Goal: Contribute content: Contribute content

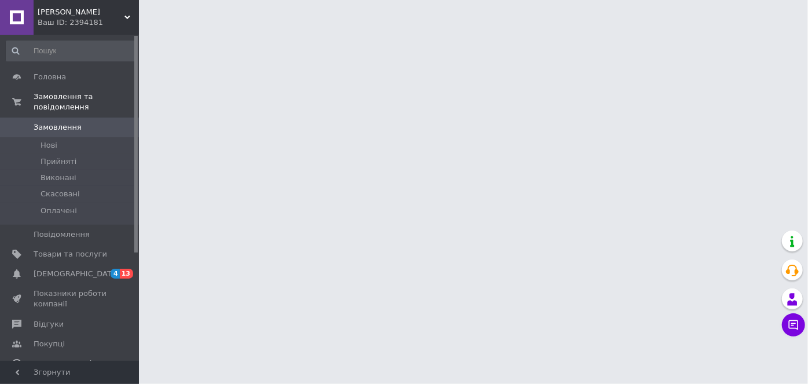
click at [71, 12] on span "[PERSON_NAME]" at bounding box center [81, 12] width 87 height 10
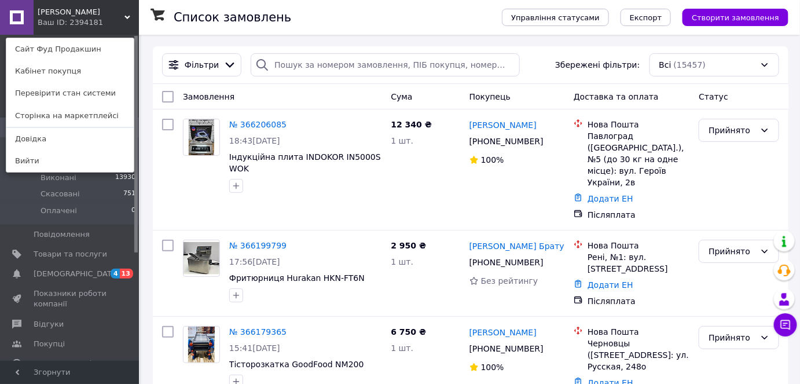
click at [128, 14] on div "Фуд Продакшин Ваш ID: 2394181 Сайт Фуд Продакшин Кабінет покупця Перевірити ста…" at bounding box center [69, 17] width 139 height 35
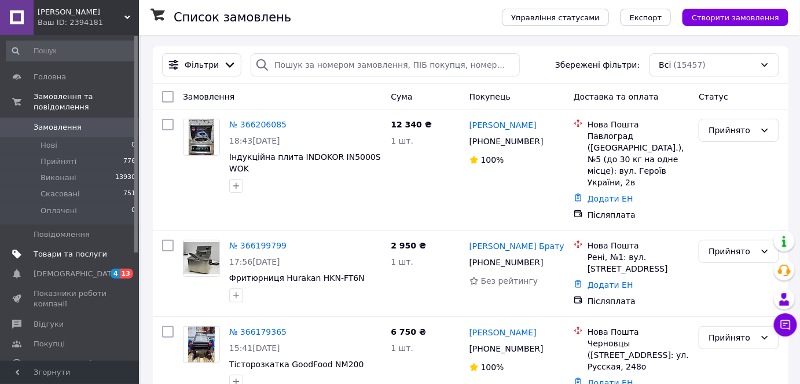
click at [65, 249] on span "Товари та послуги" at bounding box center [70, 254] width 73 height 10
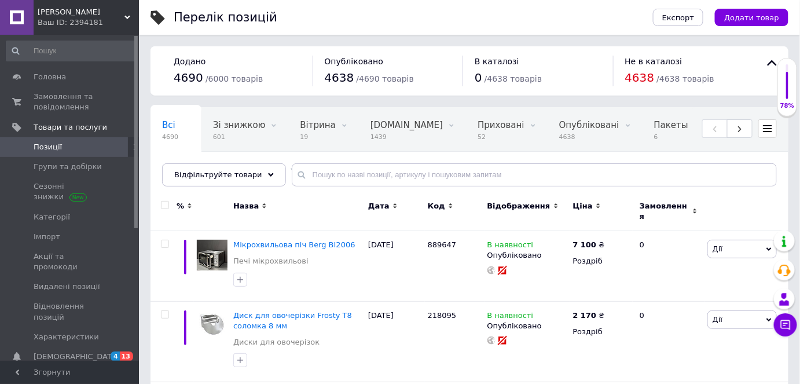
click at [746, 19] on span "Додати товар" at bounding box center [751, 17] width 55 height 9
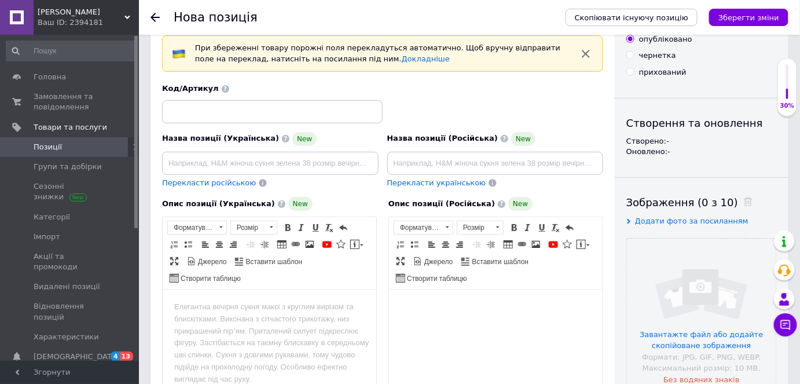
scroll to position [52, 0]
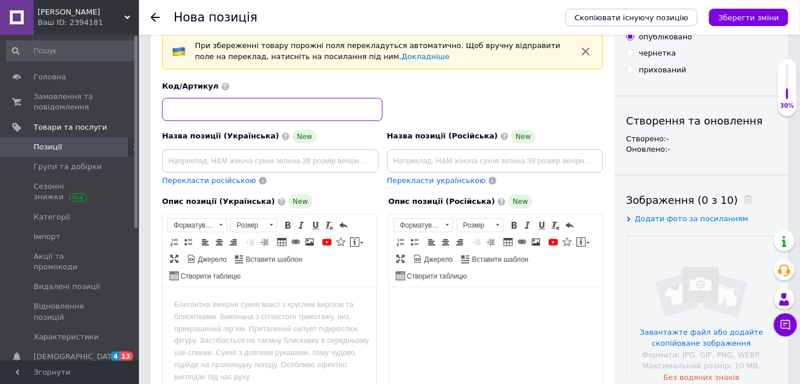
click at [184, 105] on input at bounding box center [272, 109] width 220 height 23
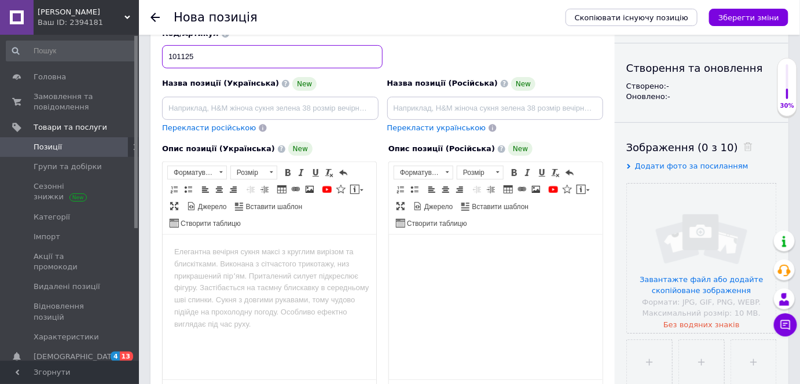
scroll to position [105, 0]
type input "101125"
click at [682, 206] on input "file" at bounding box center [701, 257] width 149 height 149
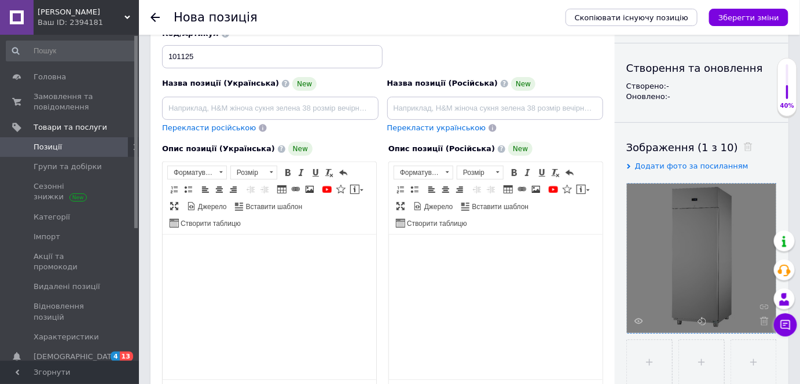
click at [275, 269] on html at bounding box center [269, 251] width 214 height 35
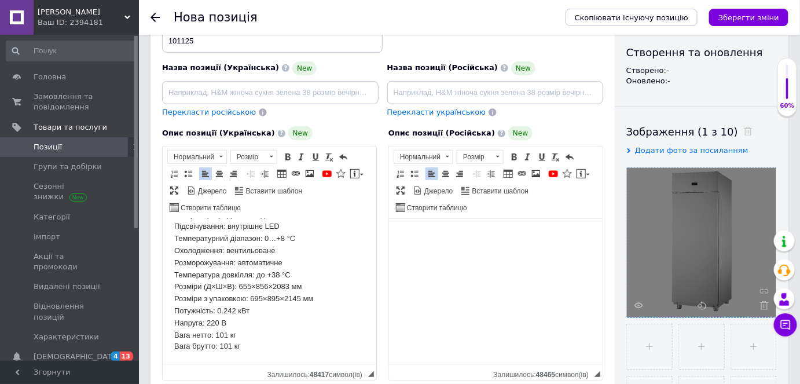
scroll to position [128, 0]
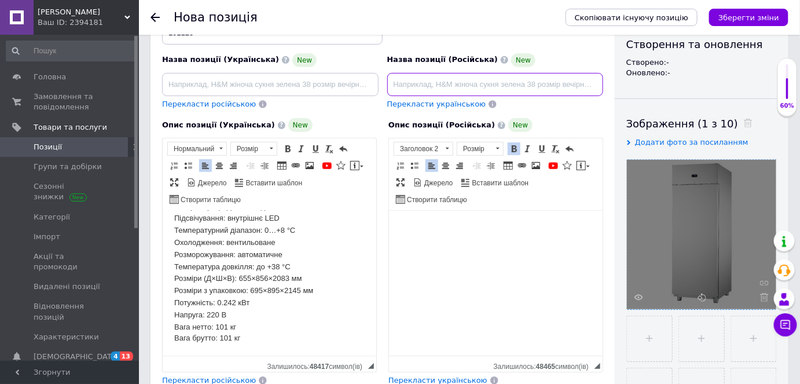
click at [443, 85] on input at bounding box center [495, 84] width 216 height 23
paste input "ХОЛОДИЛЬНЫЙ КУХОННЫЙ ШКАФ FROSTY FGN-600TN"
type input "ХОЛОДИЛЬНЫЙ КУХОННЫЙ ШКАФ FROSTY FGN-600TN"
click at [418, 82] on input "ХОЛОДИЛЬНЫЙ КУХОННЫЙ ШКАФ FROSTY FGN-600TN" at bounding box center [495, 84] width 216 height 23
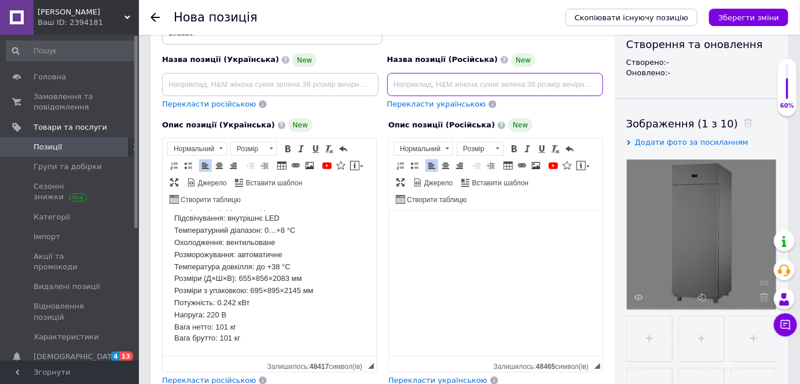
paste input "Холодильный шкаф FROSTY FGN-600TN"
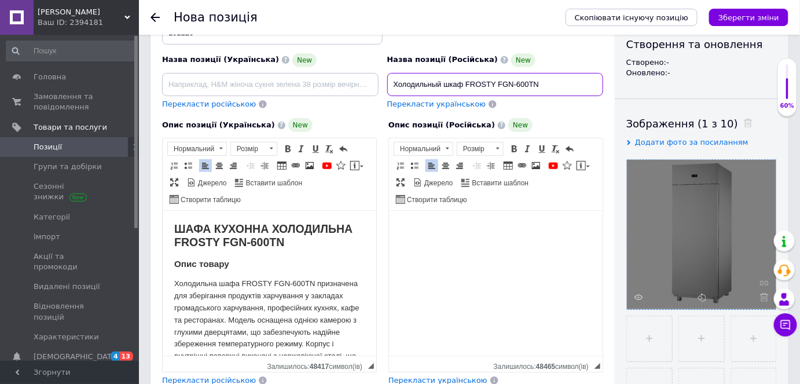
type input "Холодильный шкаф FROSTY FGN-600TN"
drag, startPoint x: 179, startPoint y: 281, endPoint x: 316, endPoint y: 281, distance: 136.6
copy p "Холодильна шафа FROSTY FGN-600TN"
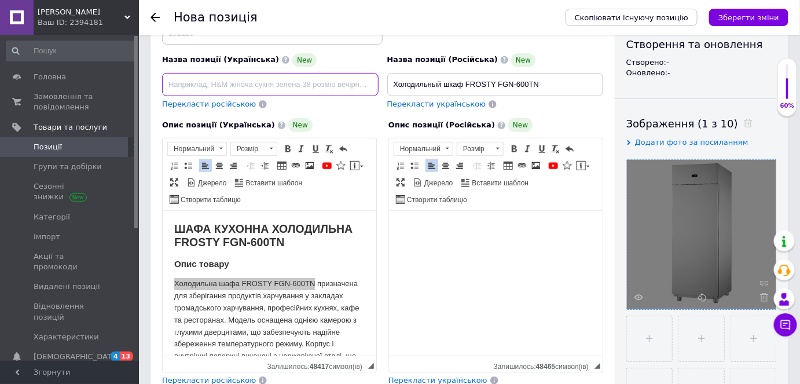
click at [190, 90] on input at bounding box center [270, 84] width 216 height 23
paste input "Холодильна шафа FROSTY FGN-600TN"
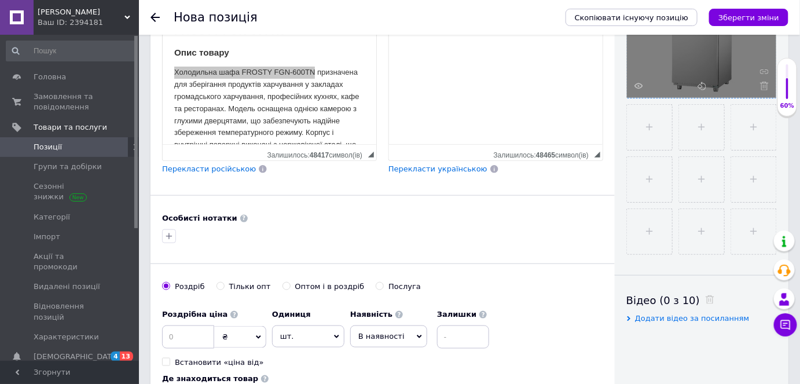
scroll to position [339, 0]
type input "Холодильна шафа FROSTY FGN-600TN"
click at [214, 216] on b "Особисті нотатки" at bounding box center [199, 218] width 75 height 9
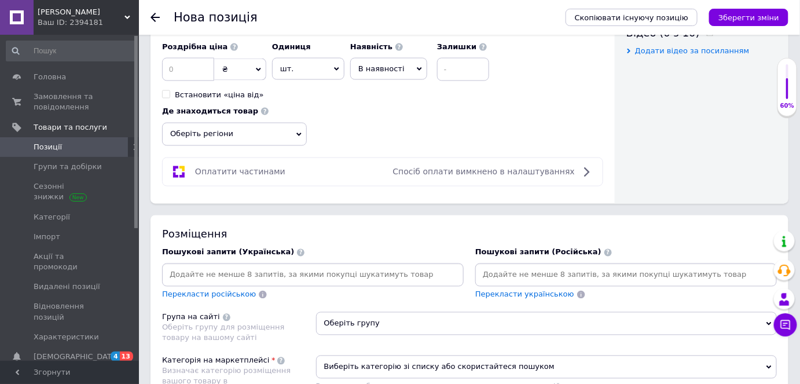
scroll to position [654, 0]
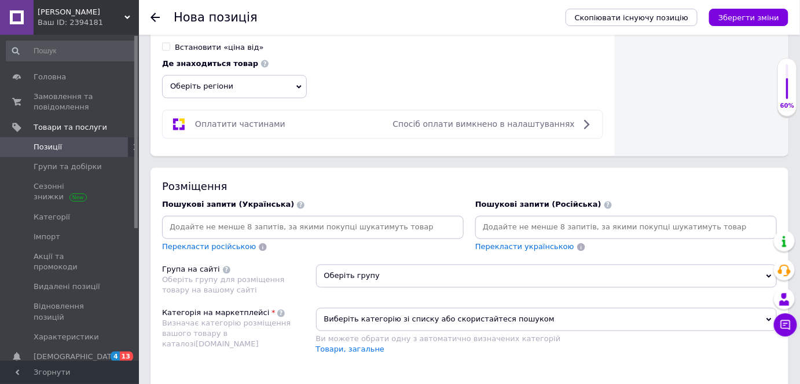
click at [241, 216] on div at bounding box center [312, 227] width 301 height 23
click at [245, 219] on input at bounding box center [312, 227] width 297 height 17
paste input "Холодильна шафа FROSTY FGN-600TN"
type input "Холодильна шафа FROSTY FGN-600TN"
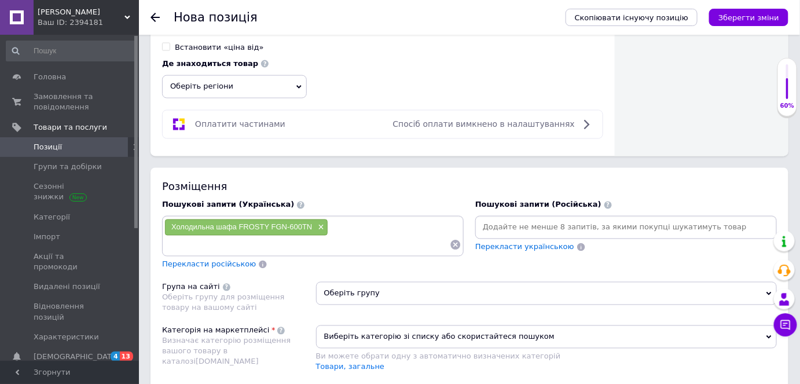
paste input "Холодильна шафа FROSTY FGN-600TN"
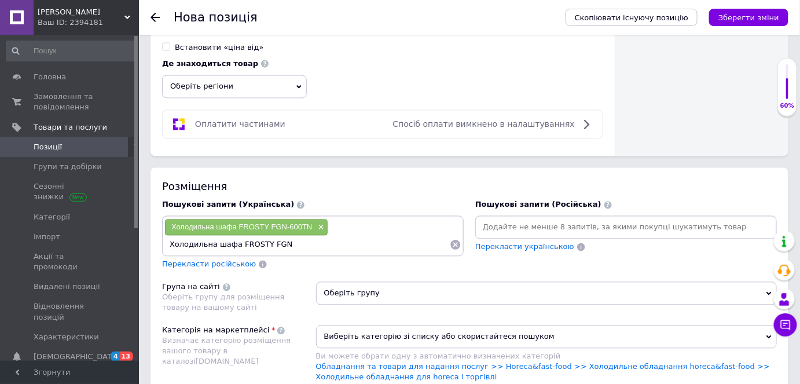
type input "Холодильна [PERSON_NAME]"
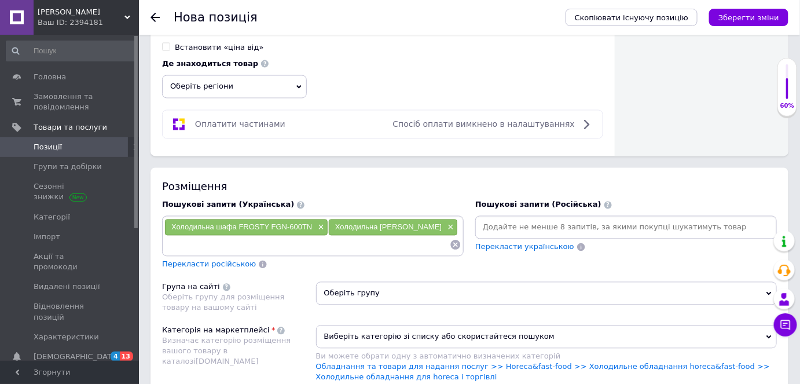
paste input "Холодильна шафа FROSTY FGN-600TN"
type input "Холодильна шафа"
paste input "Холодильна шафа FROSTY FGN-600TN"
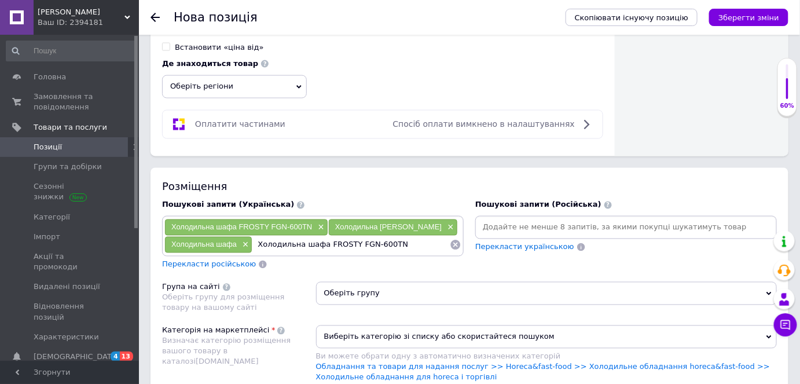
click at [300, 236] on input "Холодильна шафа FROSTY FGN-600TN" at bounding box center [350, 244] width 197 height 17
type input "шафа FROSTY FGN-600TN"
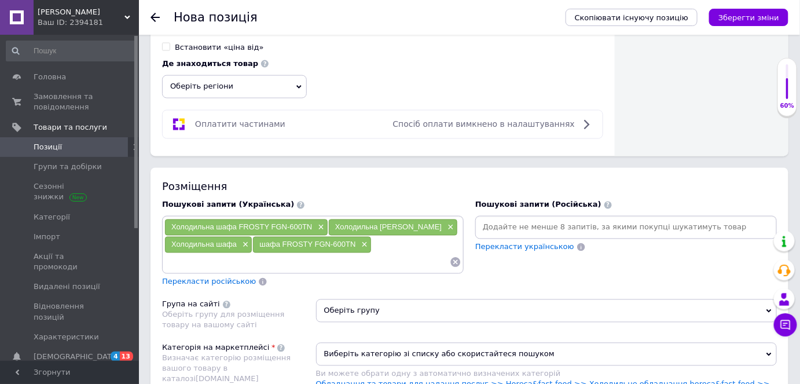
paste input "Холодильна шафа FROSTY FGN-600TN"
click at [230, 255] on input "Холодильна шафа FROSTY FGN-600TN" at bounding box center [306, 261] width 285 height 17
type input "FROSTY FGN-600TN"
paste input "Холодильна шафа FROSTY FGN-600TN"
click at [355, 253] on input "Холодильна шафа FROSTY FGN-600TN" at bounding box center [354, 261] width 189 height 17
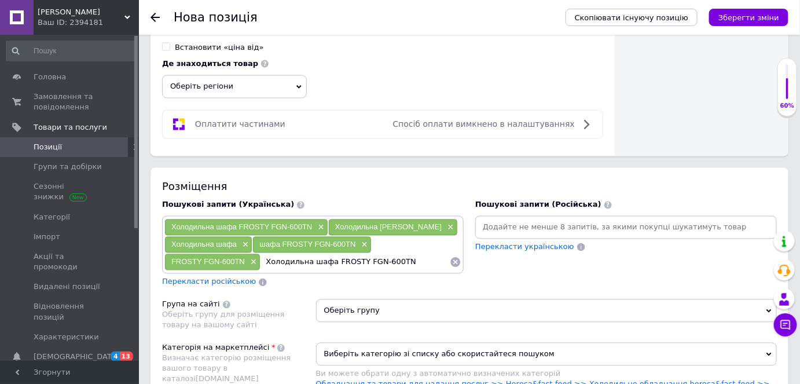
type input "Холодильна шафа FGN-600TN"
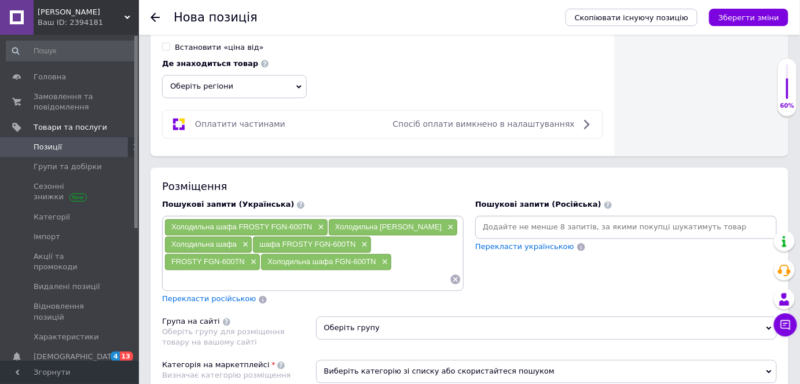
paste input "Холодильна шафа FROSTY FGN-600TN"
click at [261, 271] on input "Холодильна шафа FROSTY FGN-600TN" at bounding box center [306, 279] width 285 height 17
type input "FGN-600TN"
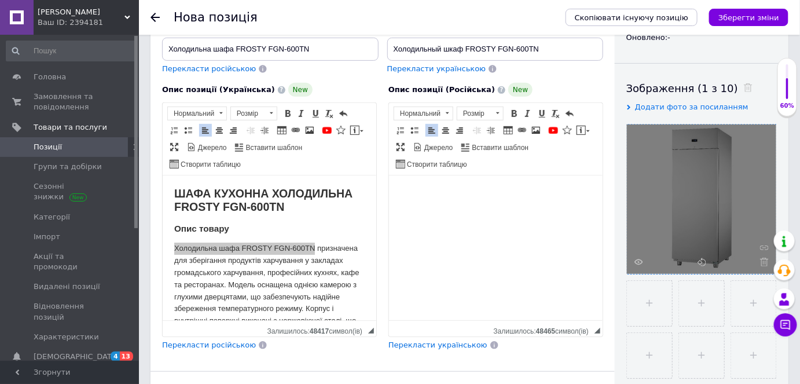
scroll to position [76, 0]
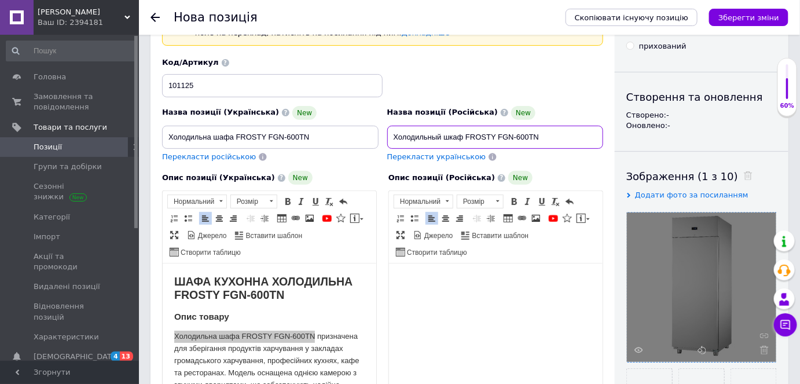
drag, startPoint x: 392, startPoint y: 136, endPoint x: 555, endPoint y: 131, distance: 162.7
click at [555, 131] on input "Холодильный шкаф FROSTY FGN-600TN" at bounding box center [495, 137] width 216 height 23
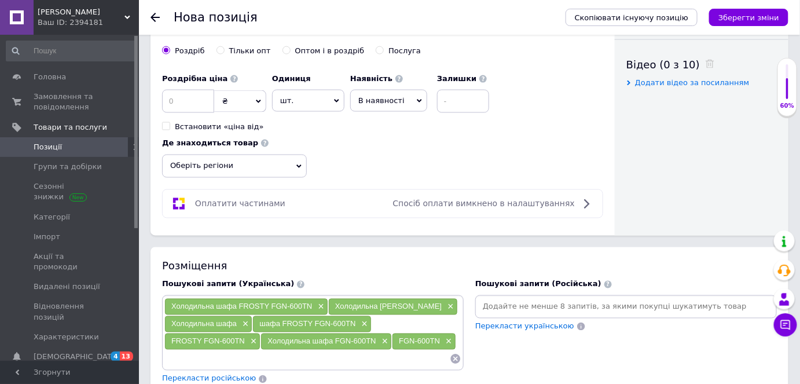
scroll to position [654, 0]
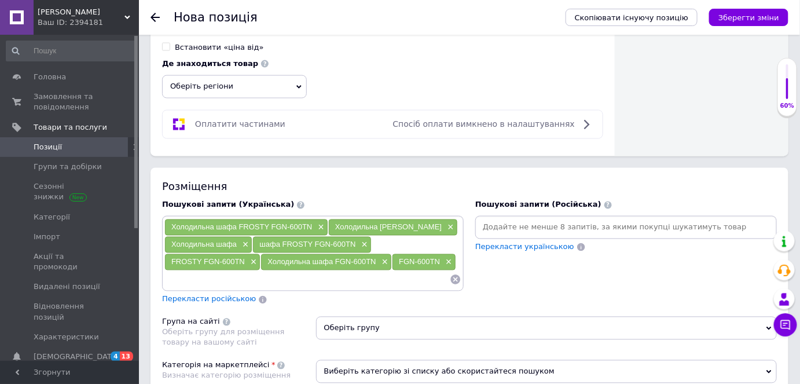
click at [484, 223] on input at bounding box center [625, 227] width 297 height 17
paste input "Холодильный шкаф FROSTY FGN-600TN"
type input "Холодильный шкаф FROSTY FGN-600TN"
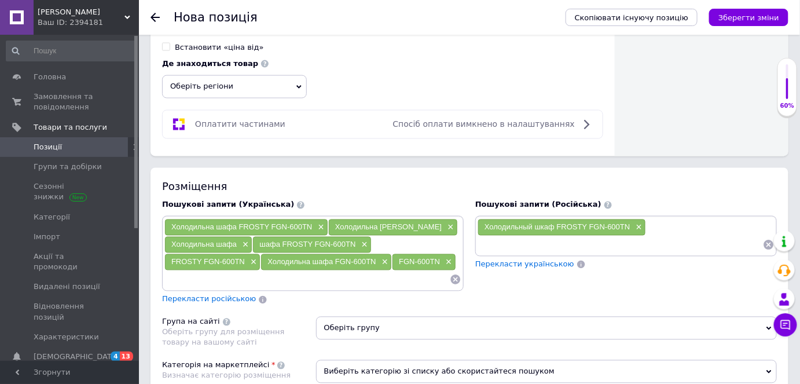
paste input "Холодильный шкаф FROSTY FGN-600TN"
type input "Холодильный шкаф FROSTY"
paste input "Холодильный шкаф FROSTY FGN-600TN"
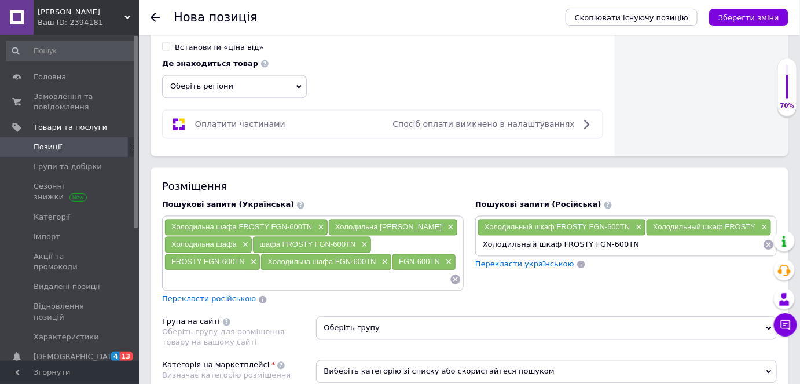
click at [580, 241] on input "Холодильный шкаф FROSTY FGN-600TN" at bounding box center [619, 244] width 285 height 17
type input "Холодильный шкаф FGN-600TN"
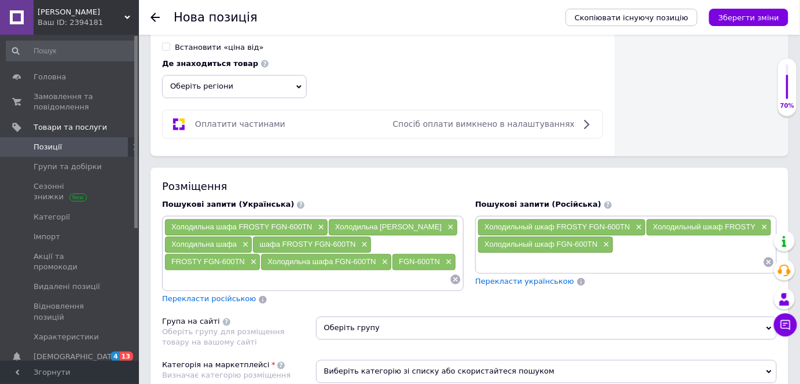
paste input "Холодильный шкаф FROSTY FGN-600TN"
click at [531, 257] on input "Холодильный шкаф FROSTY FGN-600TN" at bounding box center [619, 261] width 285 height 17
type input "шкаф FROSTY FGN-600TN"
paste input "Холодильный шкаф FROSTY FGN-600TN"
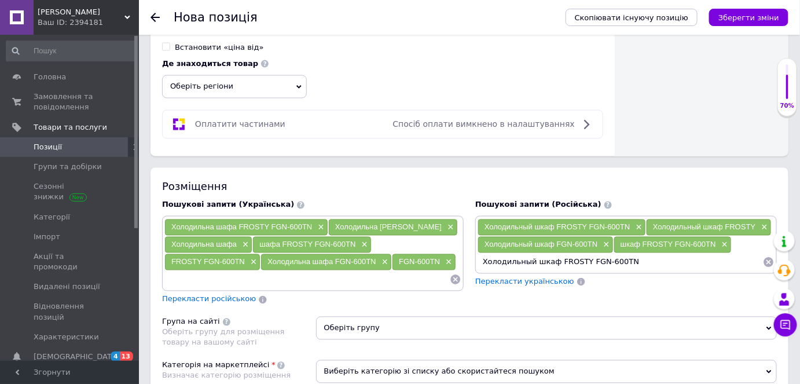
click at [551, 256] on input "Холодильный шкаф FROSTY FGN-600TN" at bounding box center [619, 261] width 285 height 17
type input "FROSTY FGN-600TN"
paste input "Холодильный шкаф FROSTY FGN-600TN"
click at [676, 257] on input "Холодильный шкаф FROSTY FGN-600TN" at bounding box center [667, 261] width 189 height 17
type input "FGN-600TN"
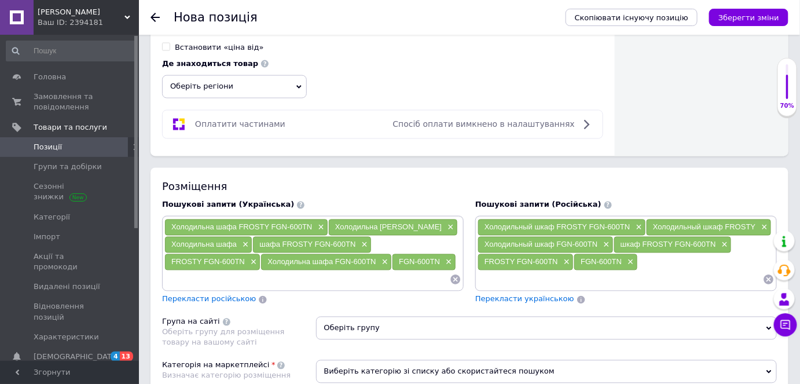
click at [358, 317] on span "Оберіть групу" at bounding box center [546, 328] width 461 height 23
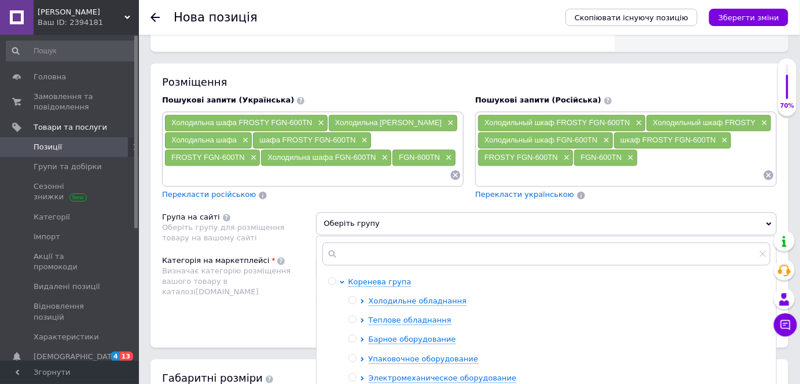
scroll to position [760, 0]
click at [341, 246] on input "text" at bounding box center [546, 252] width 448 height 23
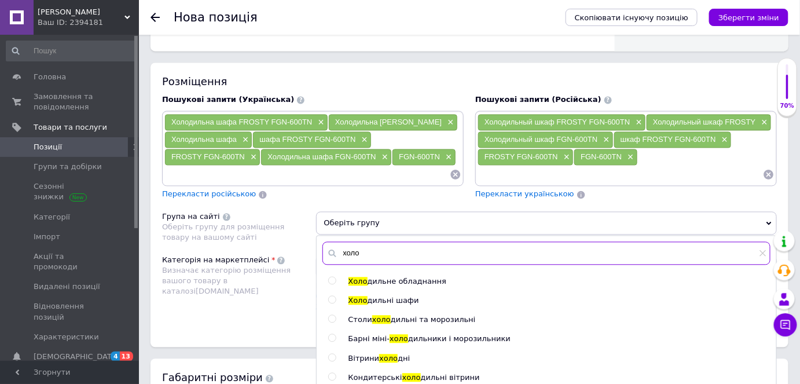
type input "холо"
click at [393, 296] on span "дильні шафи" at bounding box center [392, 300] width 51 height 9
radio input "true"
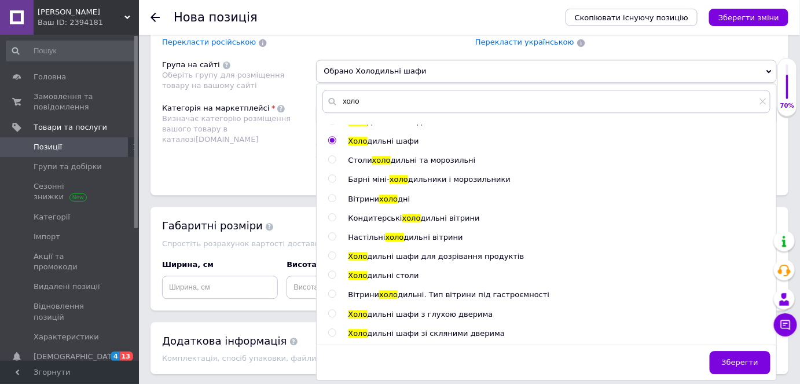
scroll to position [918, 0]
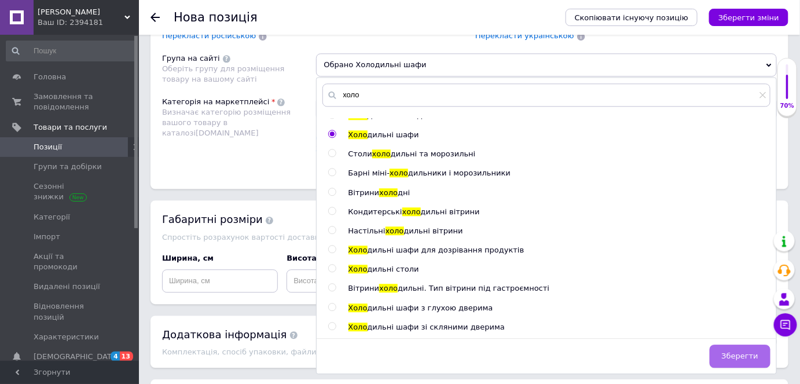
click at [733, 344] on button "Зберегти" at bounding box center [739, 355] width 61 height 23
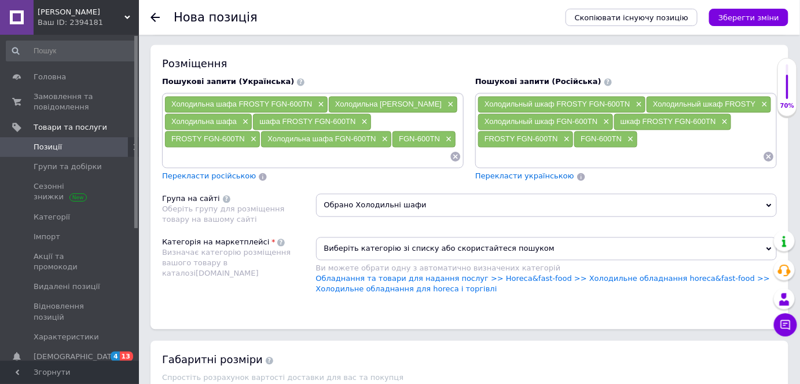
scroll to position [760, 0]
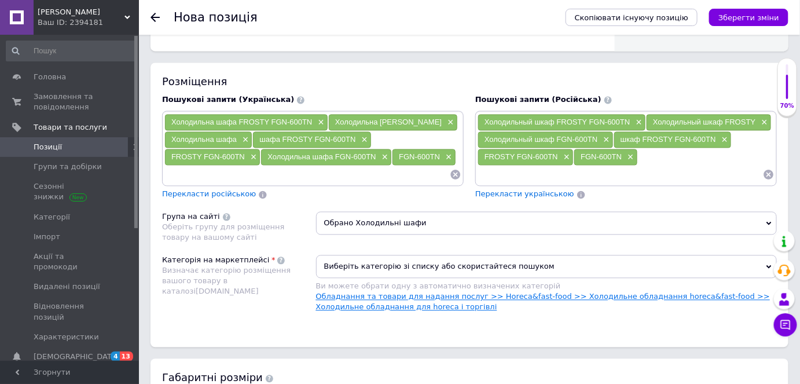
click at [389, 292] on link "Обладнання та товари для надання послуг >> Horeca&fast-food >> Холодильне облад…" at bounding box center [543, 301] width 454 height 19
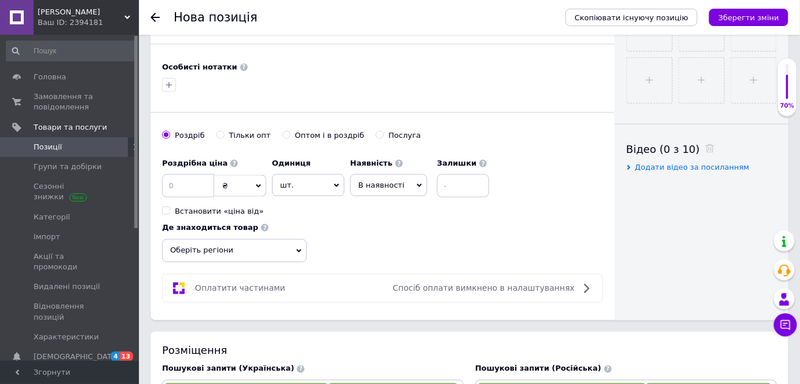
scroll to position [444, 0]
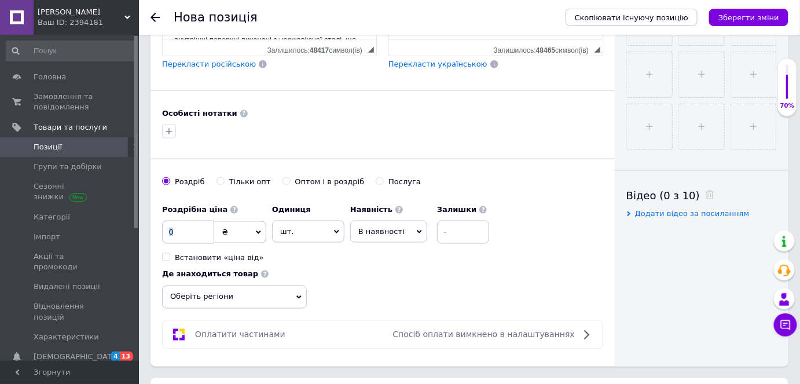
click at [188, 238] on div "Роздрібна ціна ₴ $ EUR CHF GBP ¥ PLN ₸ MDL HUF KGS CNY TRY KRW lei Встановити «…" at bounding box center [214, 230] width 104 height 64
click at [186, 237] on input at bounding box center [188, 231] width 52 height 23
click at [187, 239] on input at bounding box center [188, 231] width 52 height 23
click at [176, 226] on input at bounding box center [188, 231] width 52 height 23
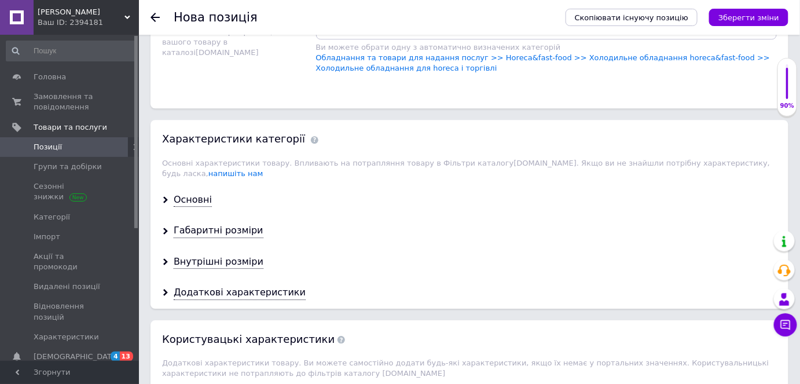
scroll to position [999, 0]
type input "56800"
click at [180, 192] on div "Основні" at bounding box center [193, 198] width 38 height 13
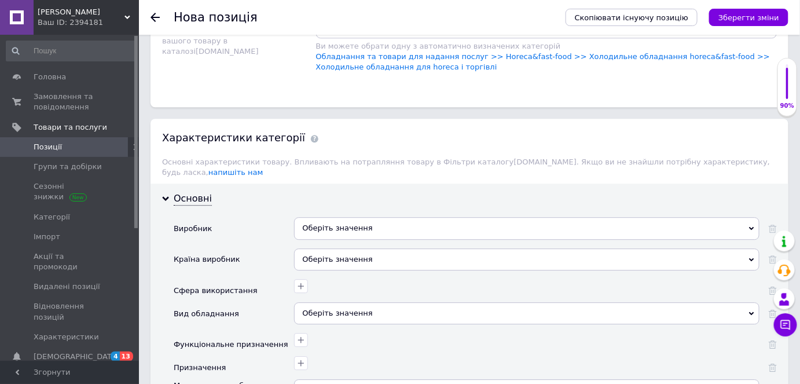
click at [341, 217] on div "Оберіть значення" at bounding box center [526, 228] width 465 height 22
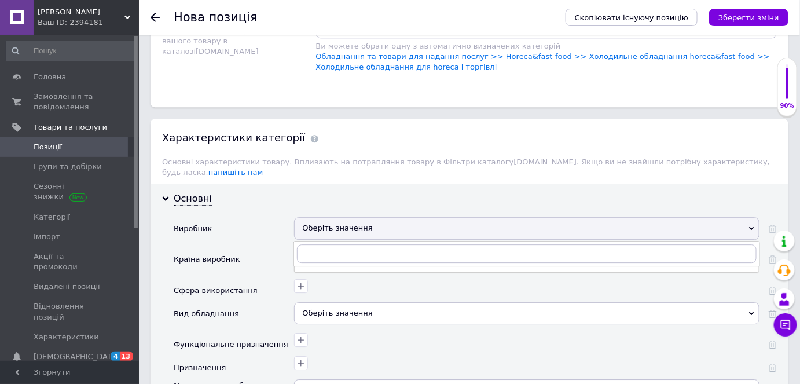
click at [336, 276] on div at bounding box center [525, 284] width 468 height 17
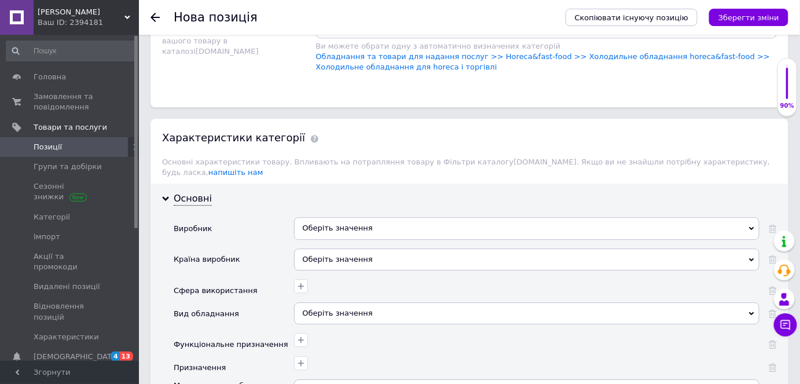
click at [319, 248] on div "Оберіть значення" at bounding box center [526, 259] width 465 height 22
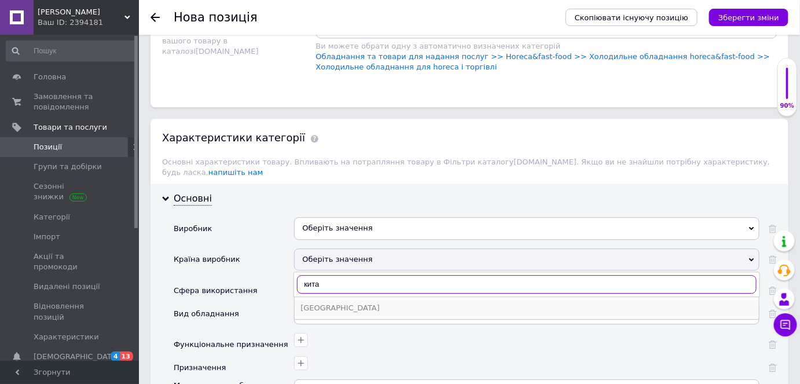
type input "кита"
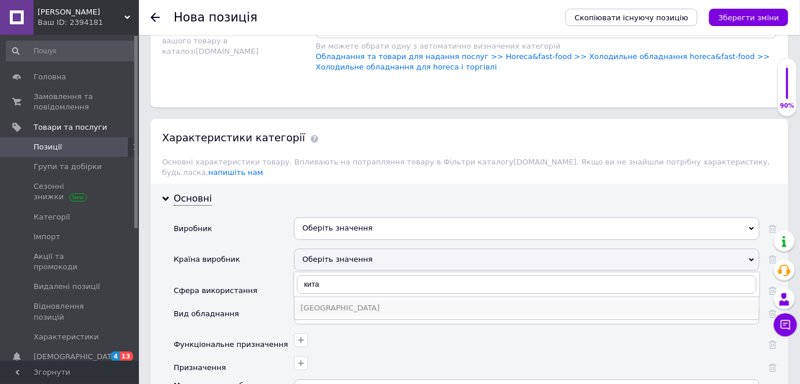
click at [328, 303] on div "[GEOGRAPHIC_DATA]" at bounding box center [526, 308] width 452 height 10
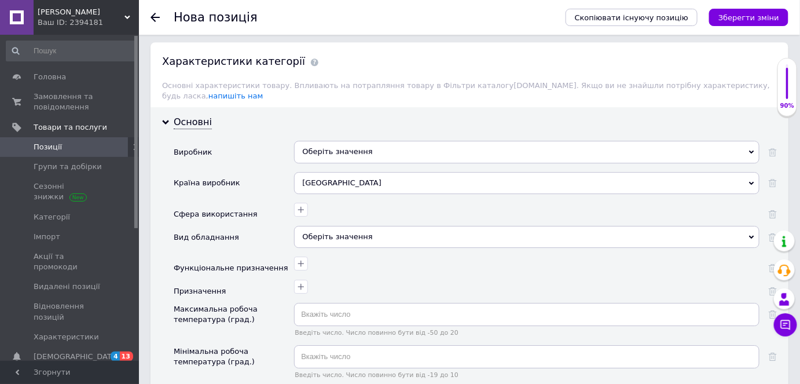
scroll to position [1105, 0]
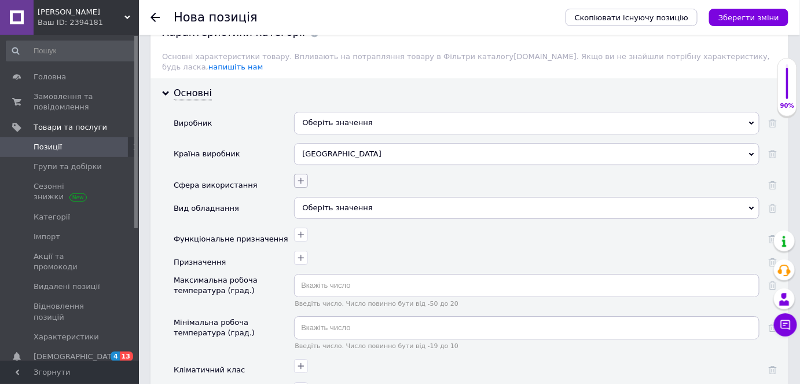
click at [300, 176] on icon "button" at bounding box center [300, 180] width 9 height 9
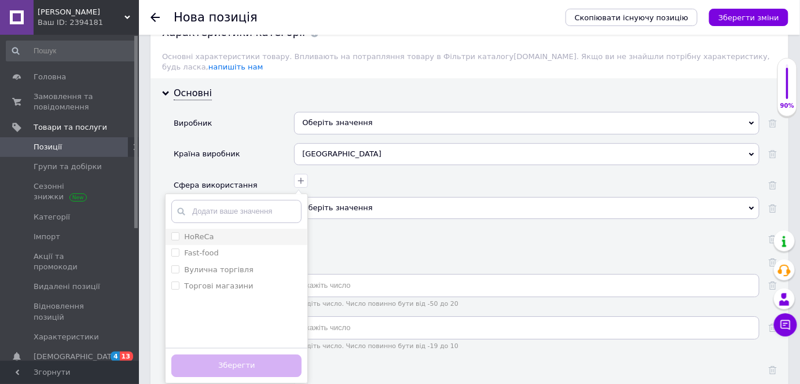
click at [222, 229] on li "HoReCa" at bounding box center [236, 237] width 142 height 16
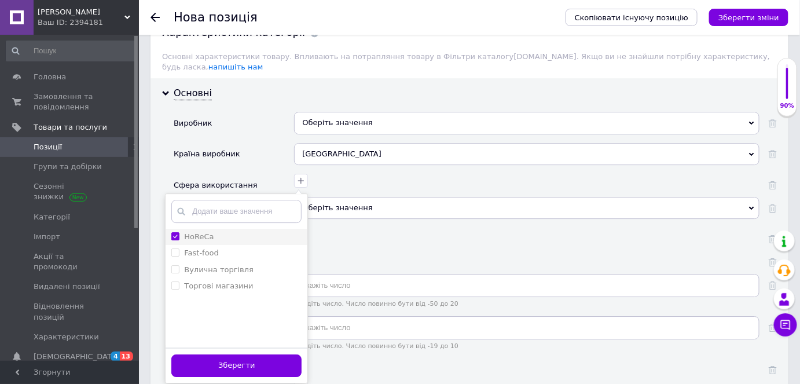
checkbox input "true"
click at [218, 248] on div "Fast-food" at bounding box center [236, 253] width 130 height 10
checkbox input "true"
click at [214, 265] on label "Вулична торгівля" at bounding box center [218, 269] width 69 height 9
checkbox торгівля "true"
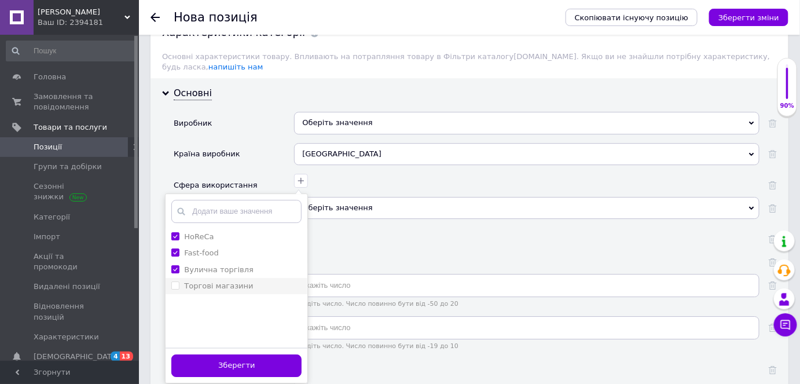
click at [214, 281] on label "Торгові магазини" at bounding box center [218, 285] width 69 height 9
checkbox магазини "true"
drag, startPoint x: 225, startPoint y: 346, endPoint x: 229, endPoint y: 341, distance: 6.3
click at [225, 354] on button "Зберегти" at bounding box center [236, 365] width 130 height 23
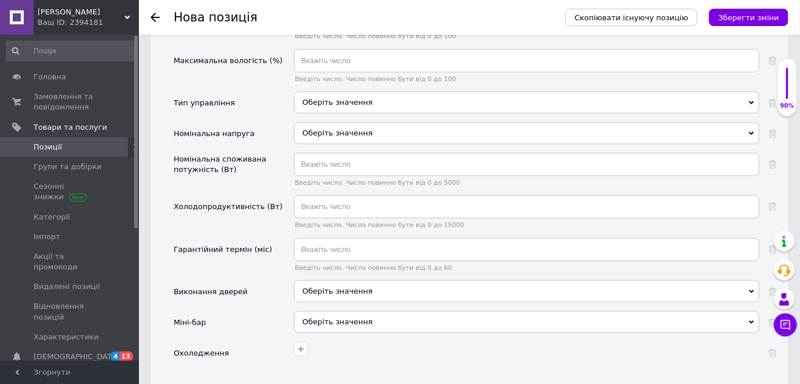
scroll to position [1683, 0]
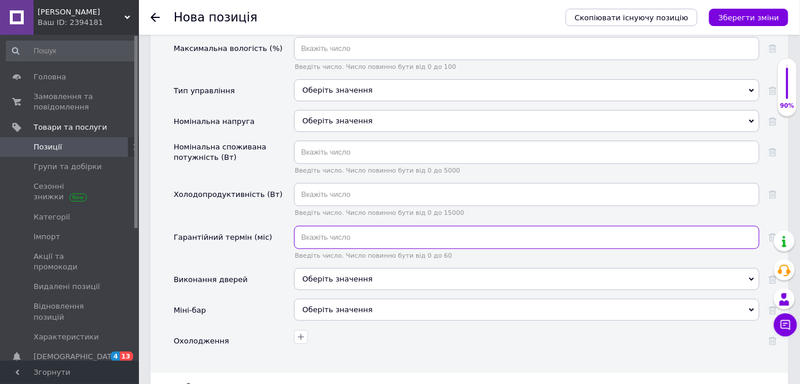
drag, startPoint x: 315, startPoint y: 208, endPoint x: 325, endPoint y: 202, distance: 11.9
click at [315, 226] on input "text" at bounding box center [526, 237] width 465 height 23
type input "12"
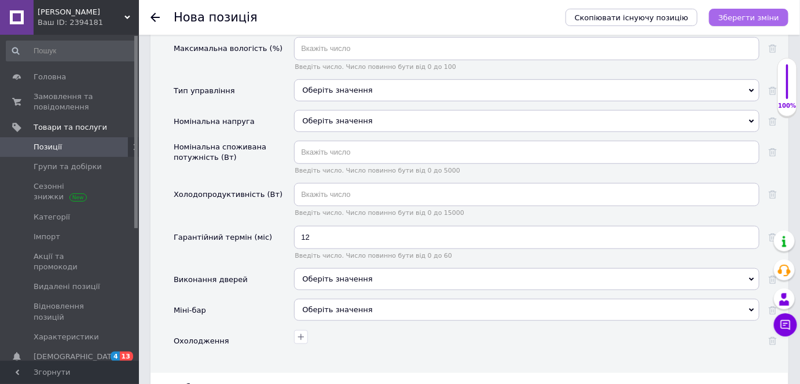
click at [756, 20] on icon "Зберегти зміни" at bounding box center [748, 17] width 61 height 9
